Goal: Check status: Check status

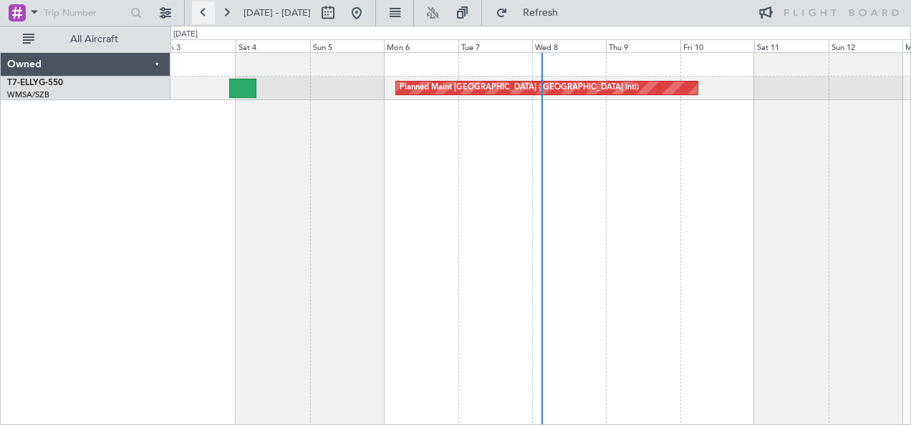
click at [207, 14] on button at bounding box center [203, 12] width 23 height 23
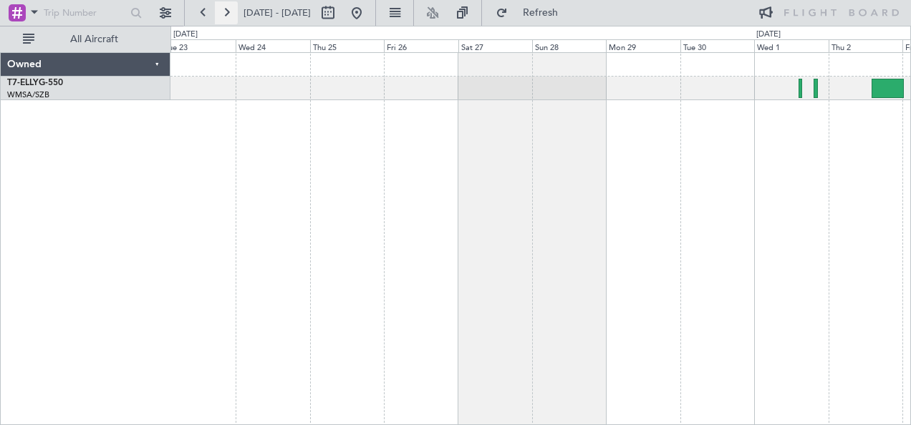
click at [225, 14] on button at bounding box center [226, 12] width 23 height 23
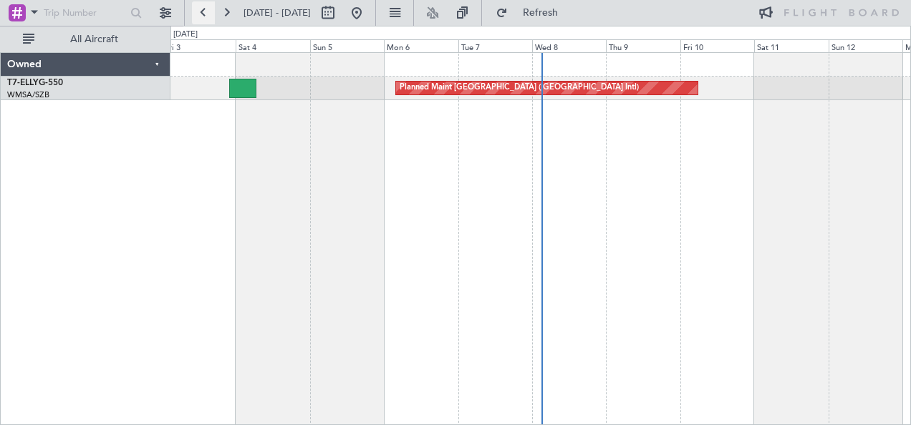
click at [213, 13] on button at bounding box center [203, 12] width 23 height 23
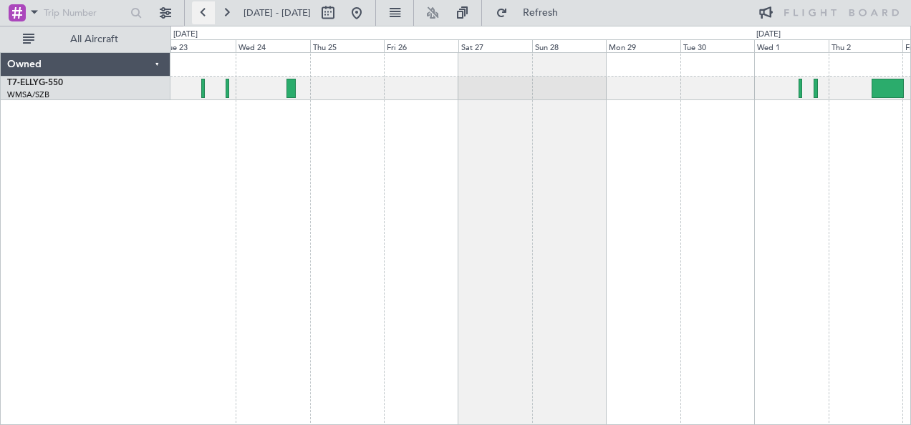
click at [213, 13] on button at bounding box center [203, 12] width 23 height 23
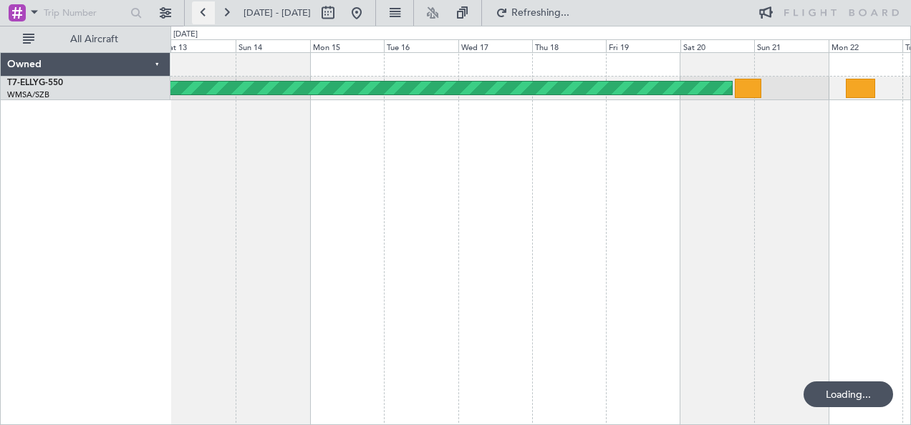
click at [213, 13] on button at bounding box center [203, 12] width 23 height 23
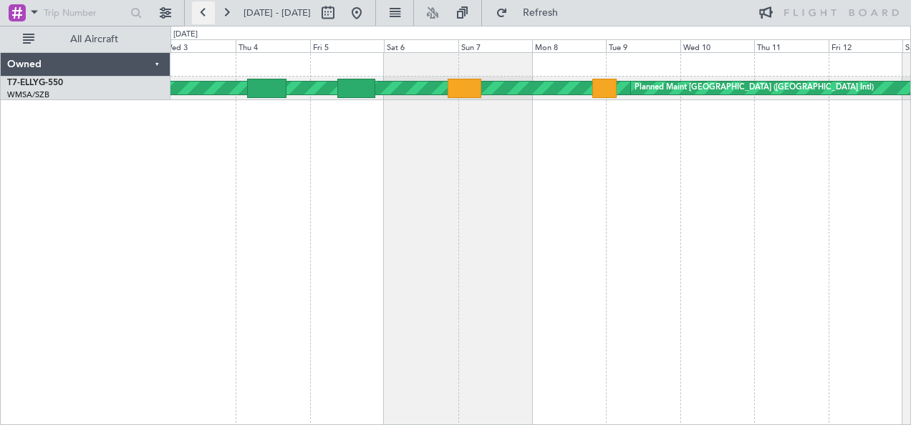
click at [205, 17] on button at bounding box center [203, 12] width 23 height 23
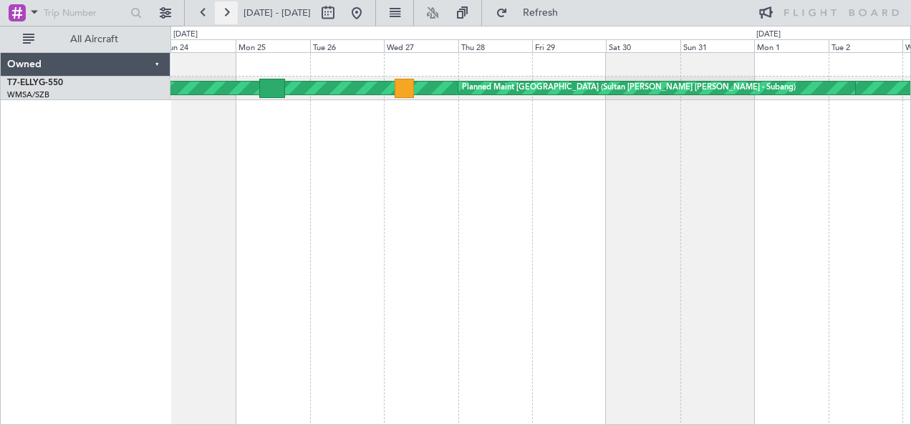
click at [235, 16] on button at bounding box center [226, 12] width 23 height 23
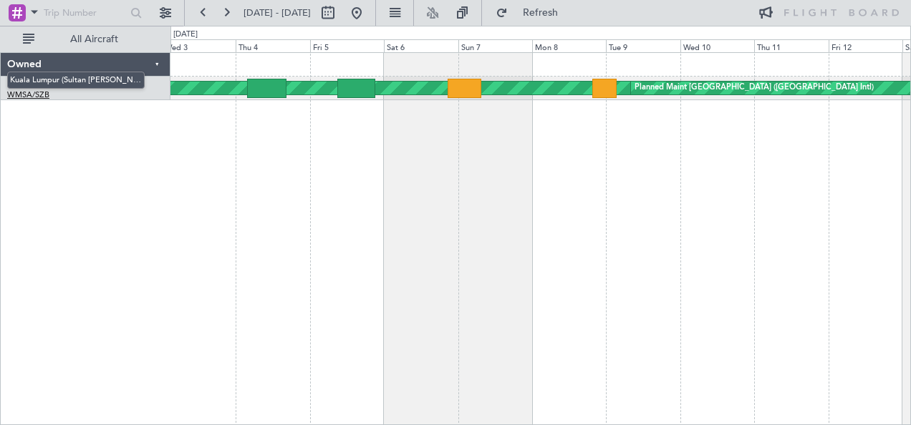
click at [39, 94] on link "WMSA/SZB [GEOGRAPHIC_DATA] (Sultan [PERSON_NAME] [PERSON_NAME] - Subang)" at bounding box center [28, 94] width 42 height 11
